Goal: Check status: Check status

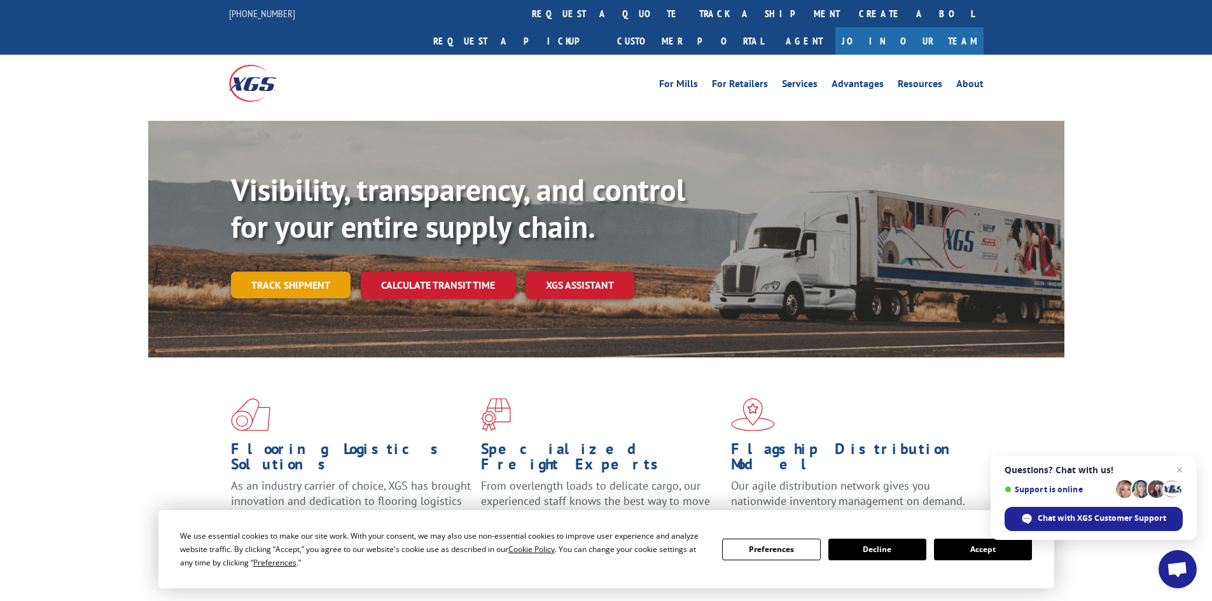
click at [297, 272] on link "Track shipment" at bounding box center [291, 285] width 120 height 27
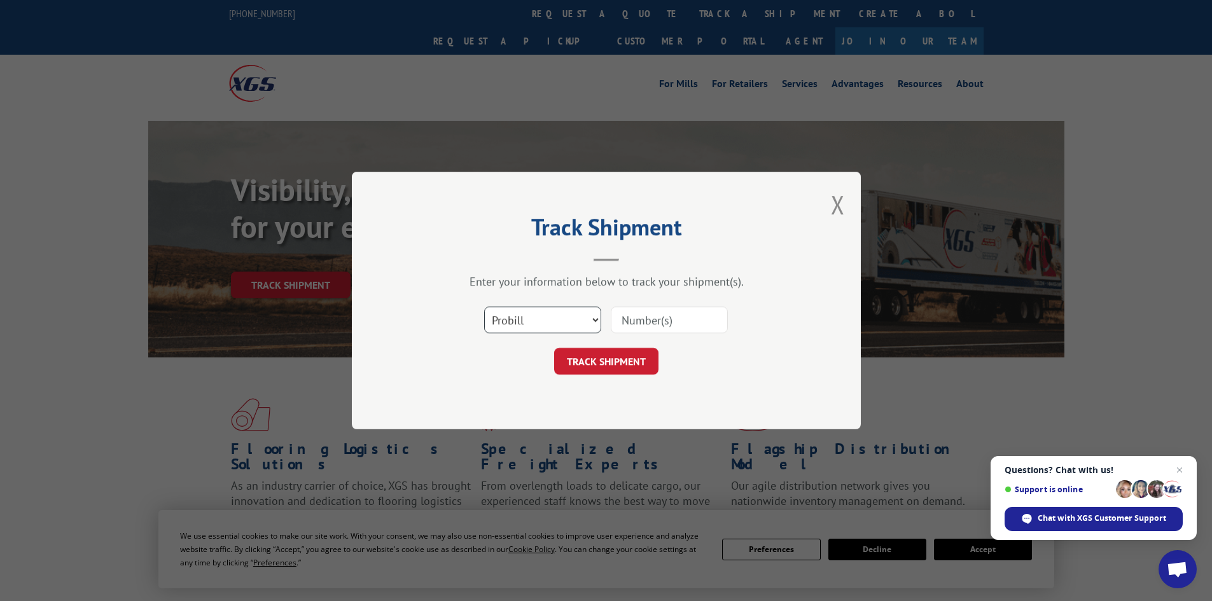
click at [566, 326] on select "Select category... Probill BOL PO" at bounding box center [542, 320] width 117 height 27
select select "bol"
click at [484, 307] on select "Select category... Probill BOL PO" at bounding box center [542, 320] width 117 height 27
click at [629, 320] on input at bounding box center [669, 320] width 117 height 27
type input "0915440"
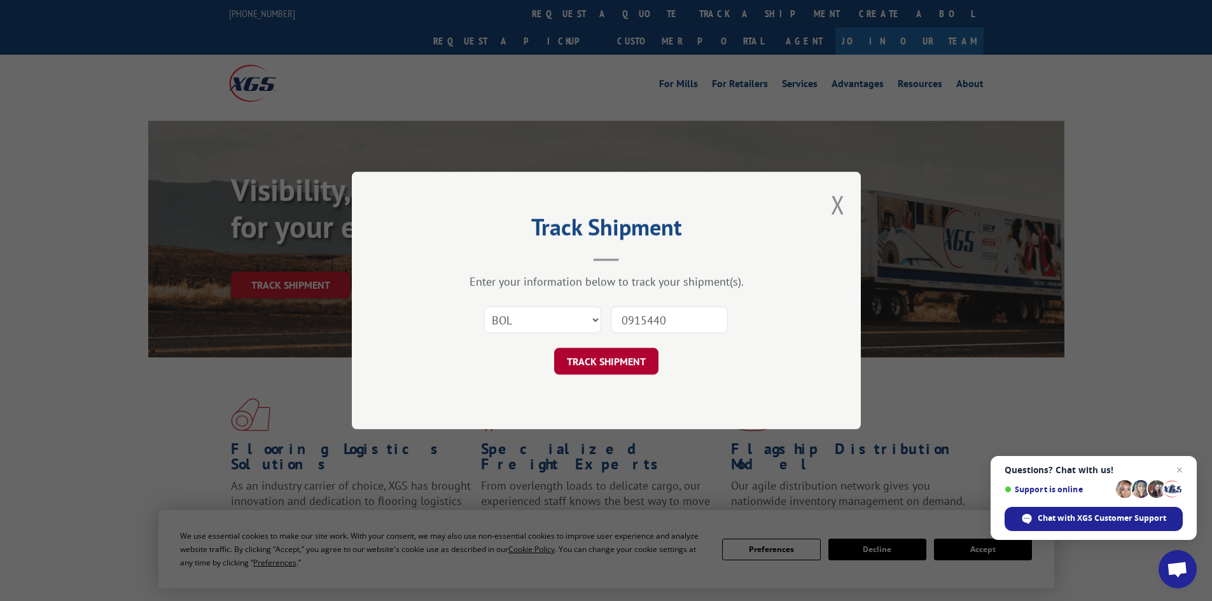
click at [579, 361] on button "TRACK SHIPMENT" at bounding box center [606, 361] width 104 height 27
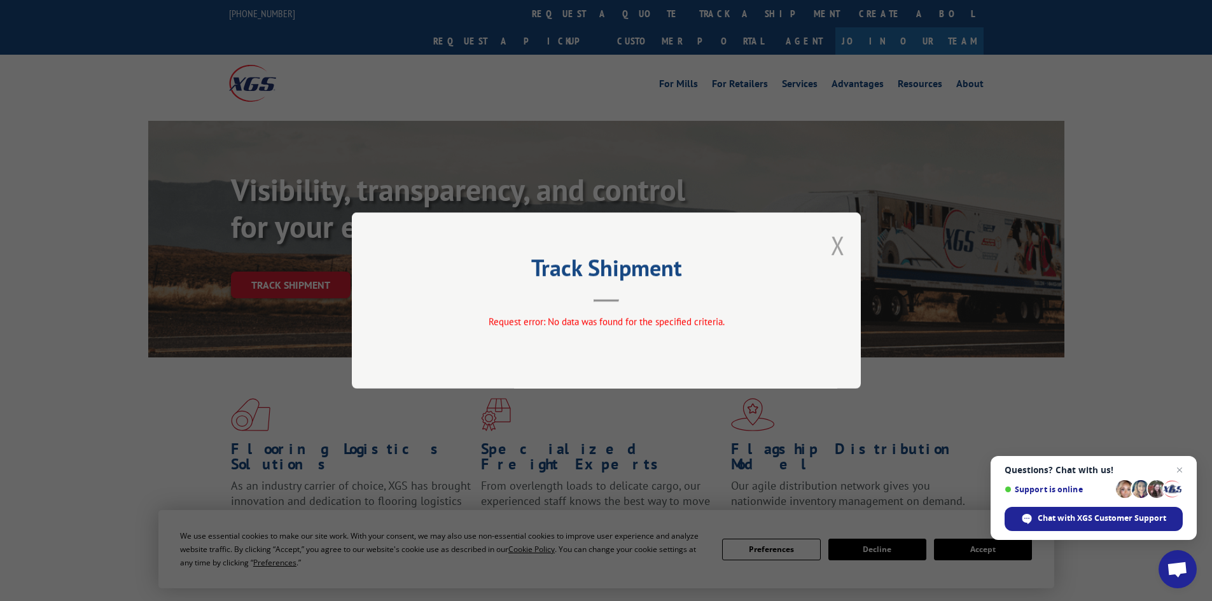
click at [841, 251] on button "Close modal" at bounding box center [838, 245] width 14 height 34
